Goal: Task Accomplishment & Management: Use online tool/utility

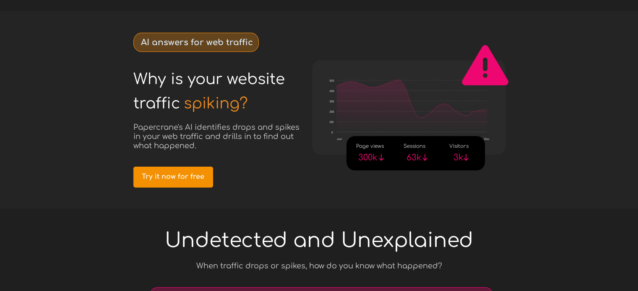
scroll to position [33, 0]
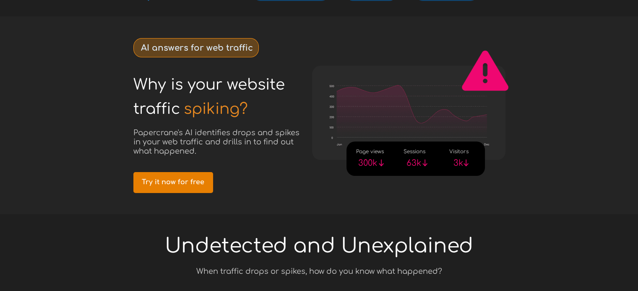
click at [164, 179] on span "Try it now for free" at bounding box center [173, 183] width 80 height 8
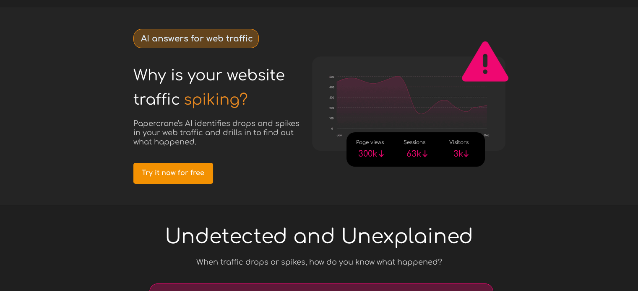
scroll to position [0, 0]
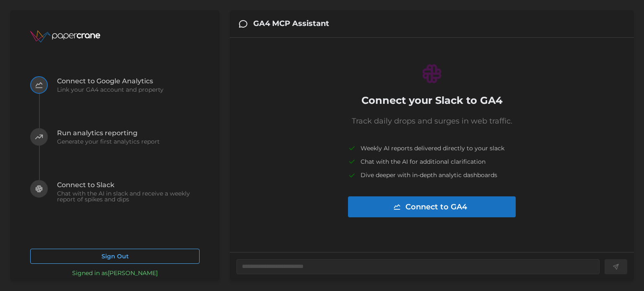
click at [420, 204] on span "Connect to GA4" at bounding box center [437, 207] width 62 height 20
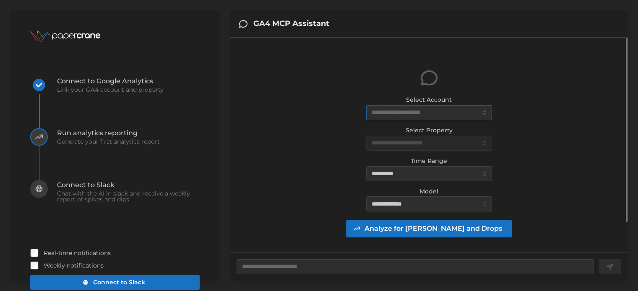
click at [479, 109] on input "Select Account" at bounding box center [429, 112] width 126 height 15
click at [473, 111] on input "Select Account" at bounding box center [429, 112] width 126 height 15
type textarea "*"
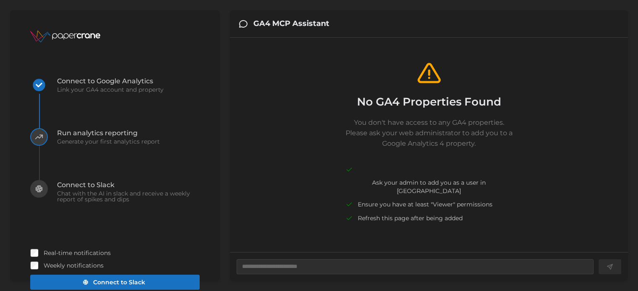
click at [403, 200] on p "Ensure you have at least "Viewer" permissions" at bounding box center [425, 204] width 135 height 8
click at [519, 187] on div "No GA4 Properties Found You don't have access to any GA4 properties. Please ask…" at bounding box center [429, 141] width 385 height 195
click at [507, 200] on div "Ensure you have at least "Viewer" permissions" at bounding box center [429, 204] width 168 height 8
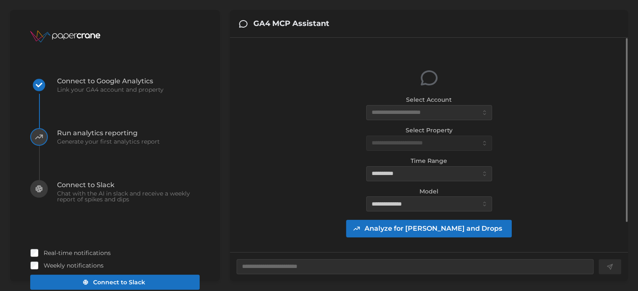
type textarea "*"
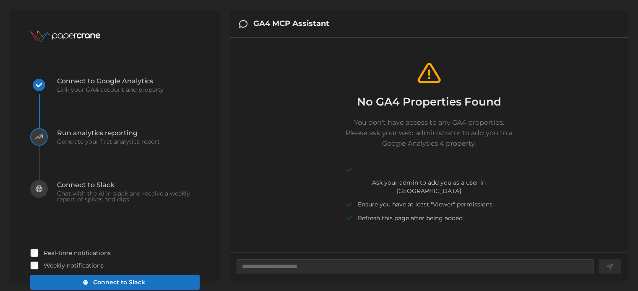
click at [323, 185] on div "No GA4 Properties Found You don't have access to any GA4 properties. Please ask…" at bounding box center [429, 141] width 385 height 195
click at [136, 89] on span "Link your GA4 account and property" at bounding box center [110, 90] width 107 height 6
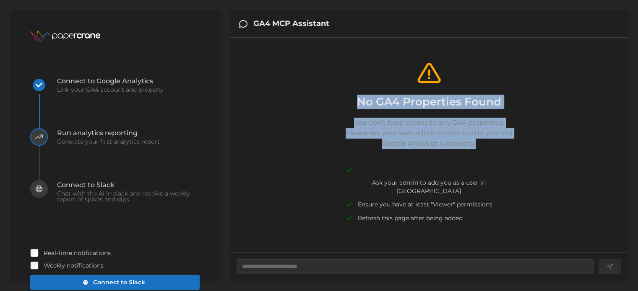
drag, startPoint x: 355, startPoint y: 101, endPoint x: 488, endPoint y: 150, distance: 141.9
click at [488, 150] on div "No GA4 Properties Found You don't have access to any GA4 properties. Please ask…" at bounding box center [429, 141] width 168 height 161
copy div "No GA4 Properties Found You don't have access to any GA4 properties. Please ask…"
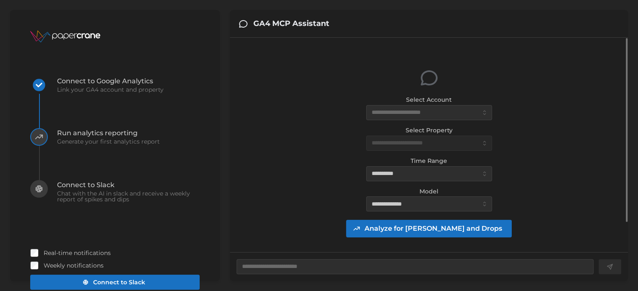
type textarea "*"
click at [402, 111] on input "Select Account" at bounding box center [429, 112] width 126 height 15
click at [478, 112] on input "Select Account" at bounding box center [429, 112] width 126 height 15
click at [463, 114] on input "Select Account" at bounding box center [429, 112] width 126 height 15
click at [441, 113] on input "Select Account" at bounding box center [429, 112] width 126 height 15
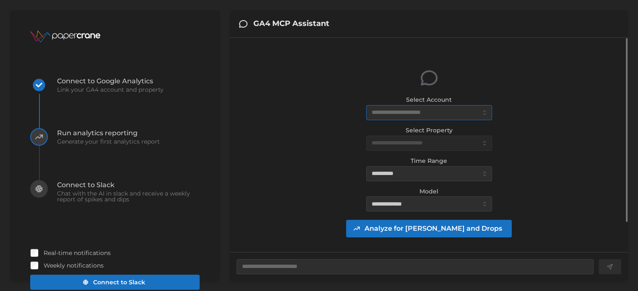
click at [441, 113] on input "Select Account" at bounding box center [429, 112] width 126 height 15
click at [408, 112] on input "Select Account" at bounding box center [429, 112] width 126 height 15
click at [401, 112] on input "Select Account" at bounding box center [429, 112] width 126 height 15
type textarea "*"
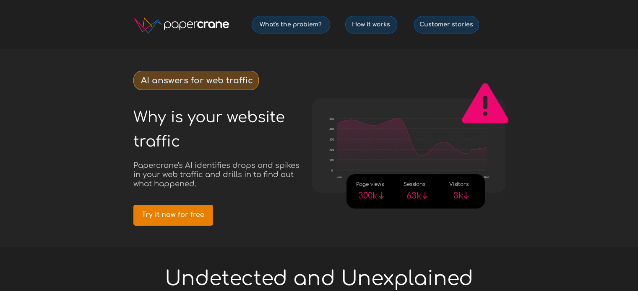
click at [201, 214] on span "Try it now for free" at bounding box center [173, 215] width 80 height 8
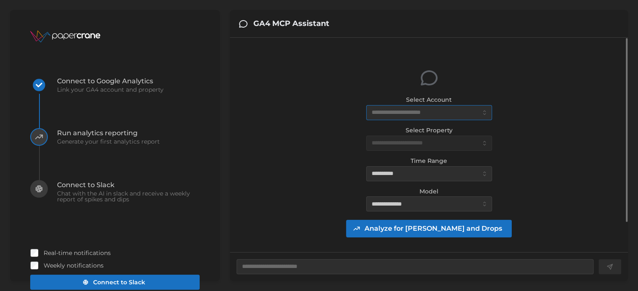
click at [406, 114] on input "Select Account" at bounding box center [429, 112] width 126 height 15
type textarea "*"
